Goal: Information Seeking & Learning: Find specific page/section

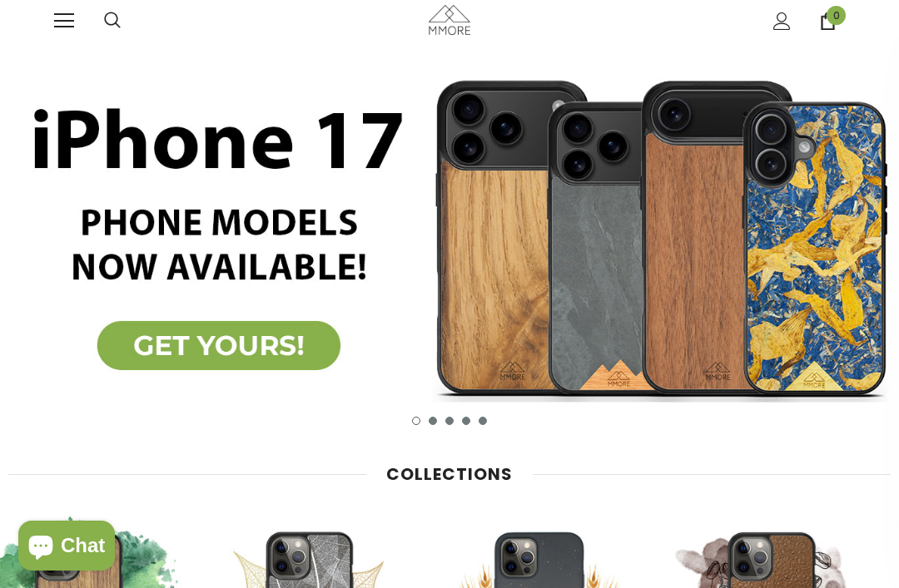
click at [62, 12] on link at bounding box center [64, 21] width 20 height 20
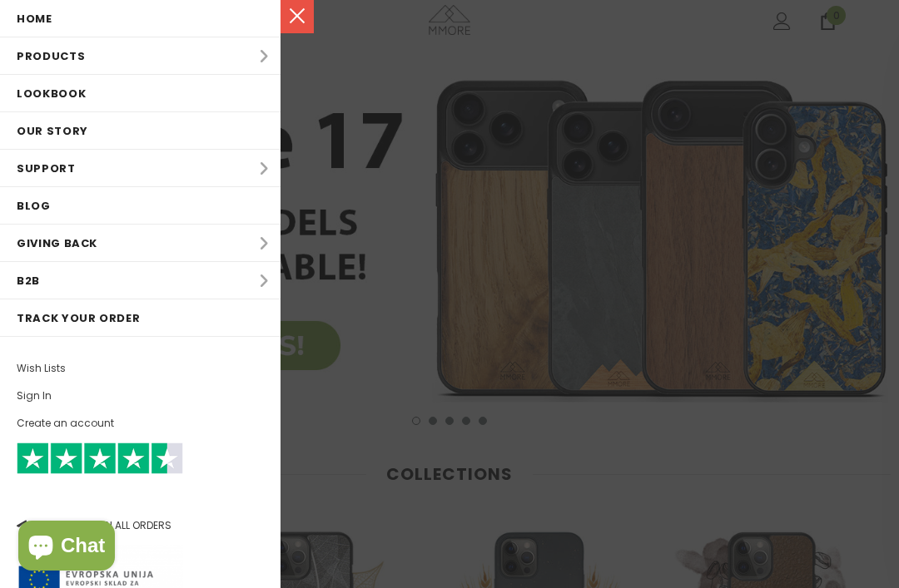
click at [27, 56] on li "Products Products All Products All Collections BUNDLES Organic Collection Wood …" at bounding box center [140, 55] width 280 height 37
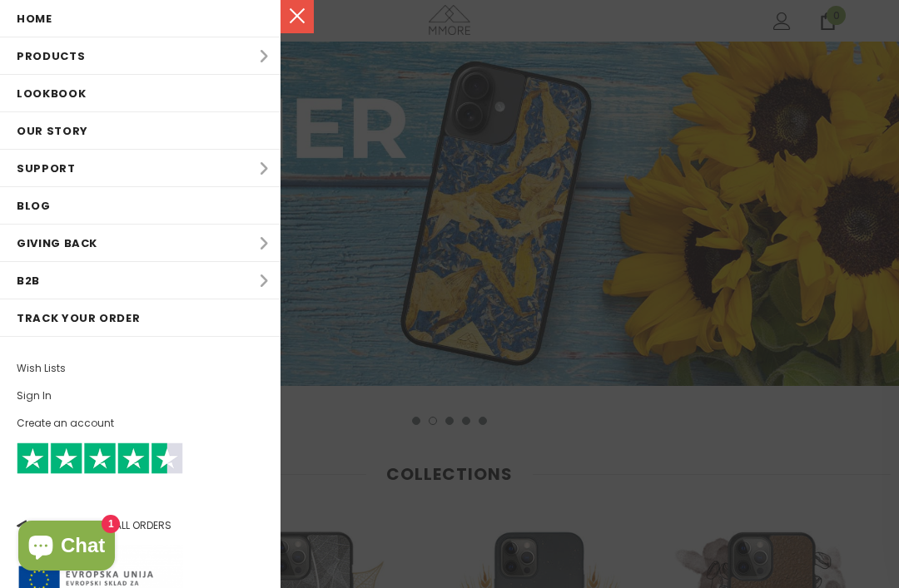
click at [261, 56] on li "Products Products All Products All Collections BUNDLES Organic Collection Wood …" at bounding box center [140, 55] width 280 height 37
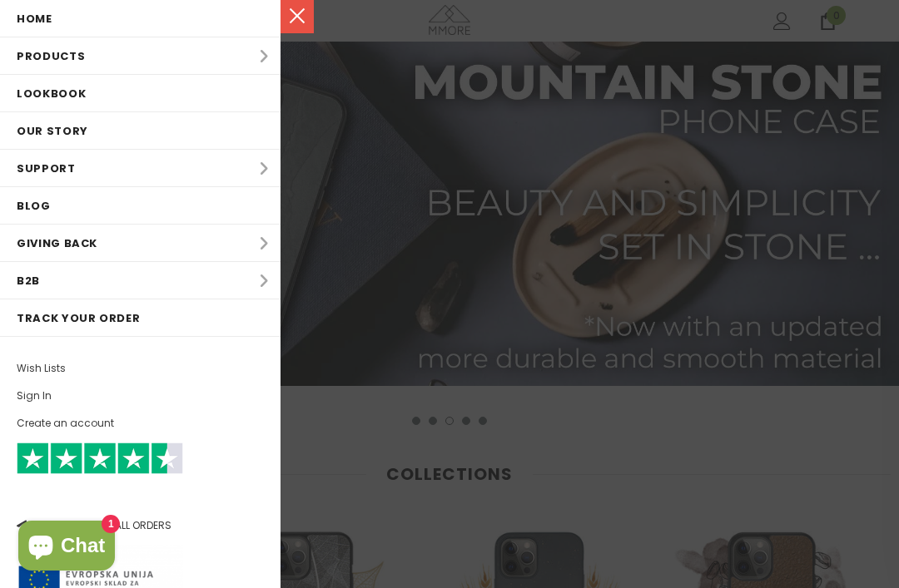
click at [264, 51] on li "Products Products All Products All Collections BUNDLES Organic Collection Wood …" at bounding box center [140, 55] width 280 height 37
click at [269, 46] on li "Products Products All Products All Collections BUNDLES Organic Collection Wood …" at bounding box center [140, 55] width 280 height 37
click at [310, 10] on link at bounding box center [296, 16] width 33 height 33
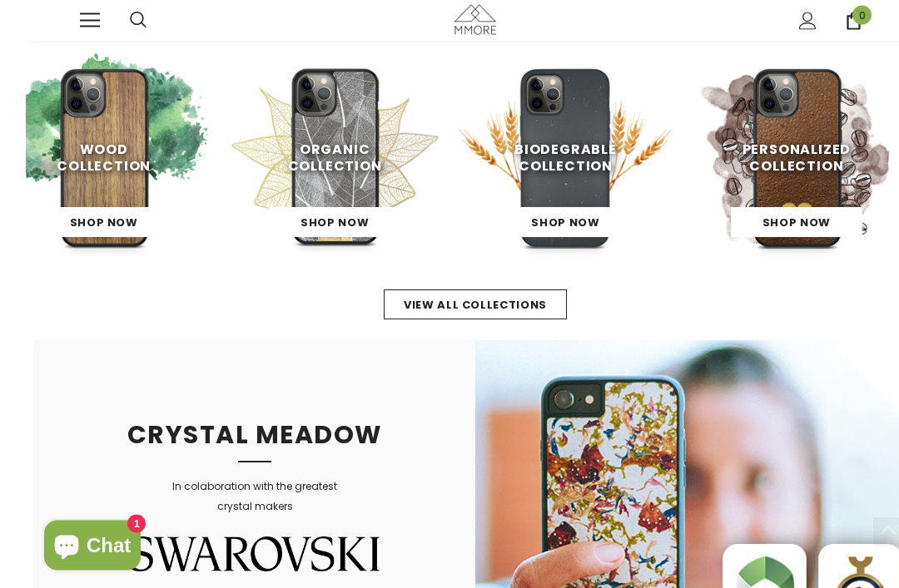
scroll to position [493, 0]
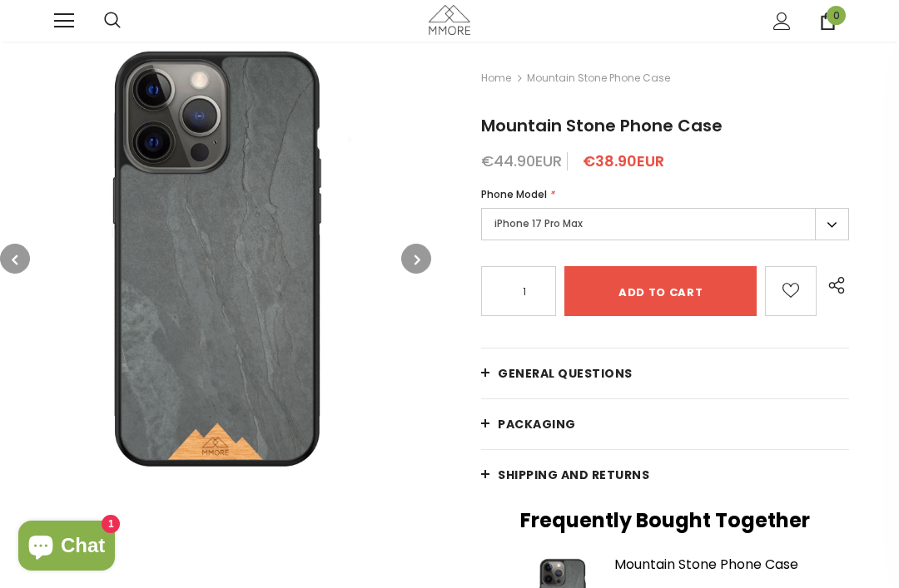
click at [106, 21] on icon at bounding box center [112, 20] width 16 height 16
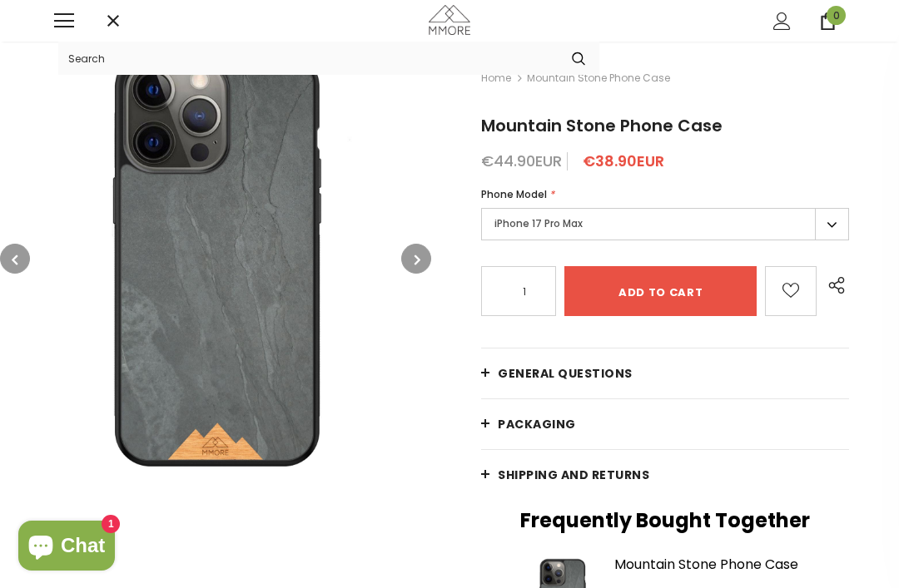
click at [88, 62] on input "Search Site" at bounding box center [307, 58] width 499 height 33
type input "iPad"
click at [578, 58] on button "submit" at bounding box center [579, 59] width 42 height 26
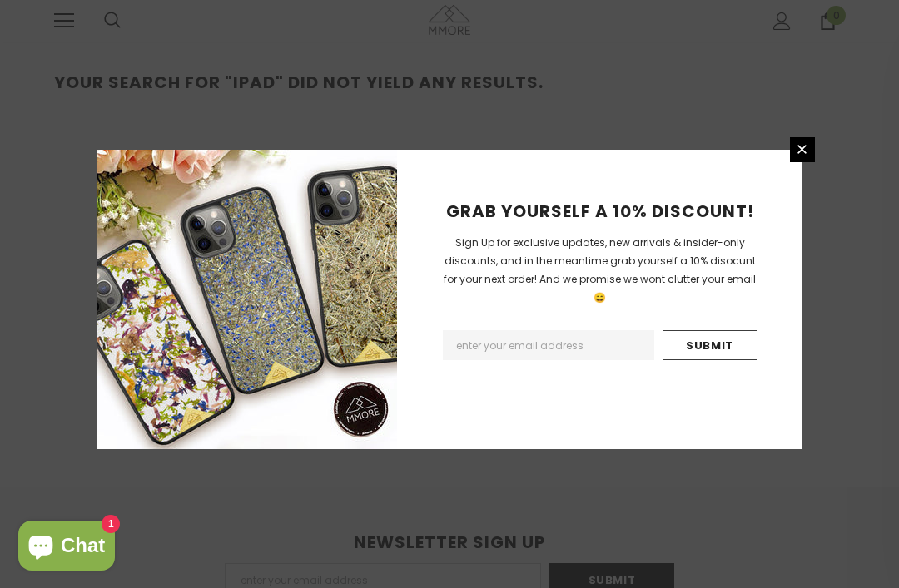
click at [797, 156] on icon at bounding box center [802, 149] width 14 height 14
